Goal: Task Accomplishment & Management: Complete application form

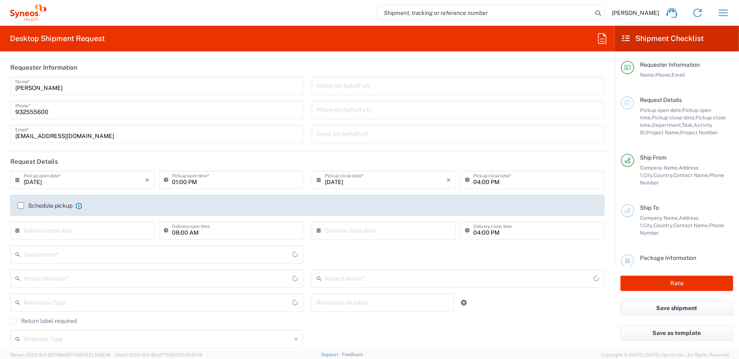
type input "[GEOGRAPHIC_DATA]"
type input "8350"
type input "Spain"
type input "Syneos Health Clinical Spain"
